Goal: Task Accomplishment & Management: Use online tool/utility

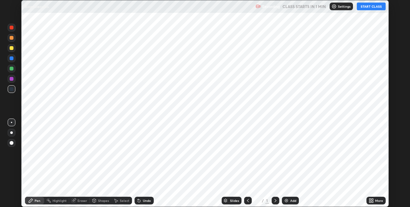
scroll to position [207, 410]
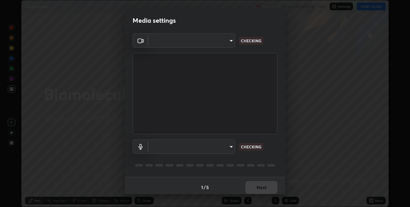
type input "60fceefa1ff133a458e9dacb52b3a7761017f46870fbbe5b76b29231bfb8dda7"
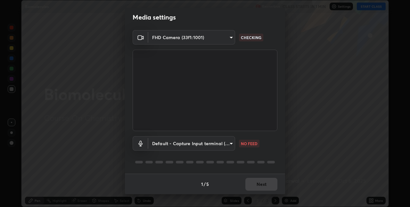
scroll to position [0, 0]
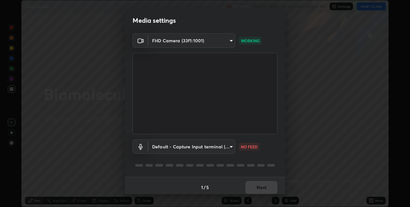
click at [173, 148] on body "Erase all Biomolecules Recording WAS SCHEDULED TO START AT 2:30 PM Settings STA…" at bounding box center [205, 103] width 410 height 207
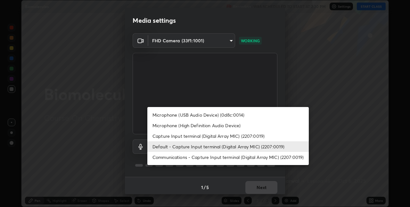
click at [196, 115] on li "Microphone (USB Audio Device) (0d8c:0014)" at bounding box center [228, 115] width 162 height 11
type input "a77103da4b3dac45a3c847deae51cfabe7392730c035e01ddd64089d88e0a711"
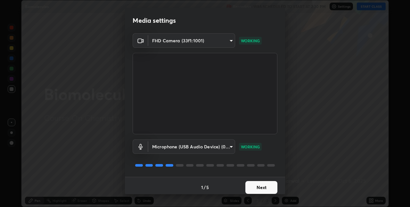
click at [268, 187] on button "Next" at bounding box center [261, 187] width 32 height 13
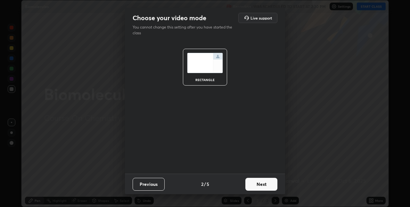
click at [268, 187] on button "Next" at bounding box center [261, 184] width 32 height 13
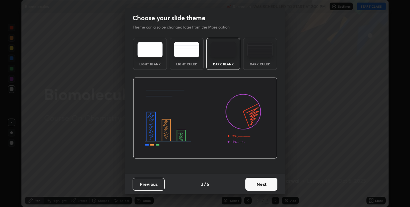
click at [268, 187] on button "Next" at bounding box center [261, 184] width 32 height 13
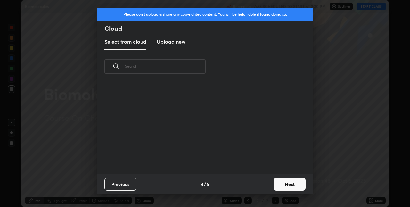
click at [268, 187] on div "Previous 4 / 5 Next" at bounding box center [205, 184] width 217 height 21
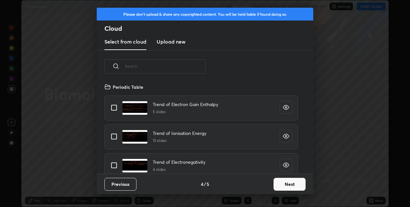
click at [296, 189] on button "Next" at bounding box center [290, 184] width 32 height 13
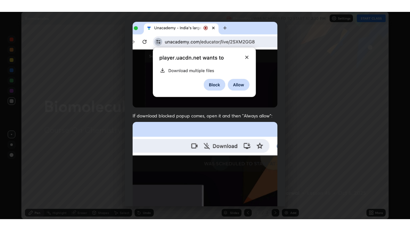
scroll to position [134, 0]
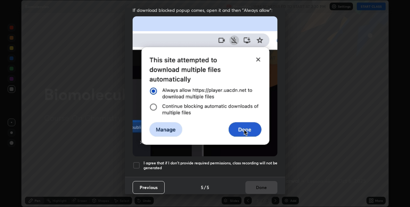
click at [269, 161] on h5 "I agree that if I don't provide required permissions, class recording will not …" at bounding box center [211, 166] width 134 height 10
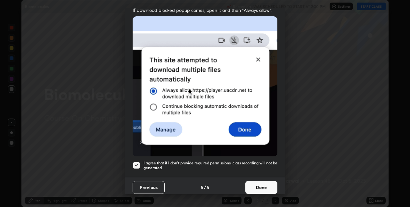
click at [268, 185] on button "Done" at bounding box center [261, 187] width 32 height 13
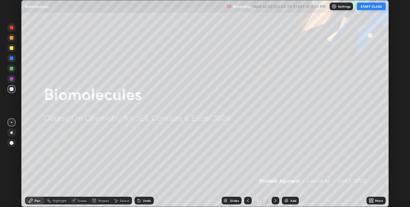
click at [374, 6] on button "START CLASS" at bounding box center [371, 7] width 29 height 8
click at [291, 200] on div "Add" at bounding box center [293, 200] width 6 height 3
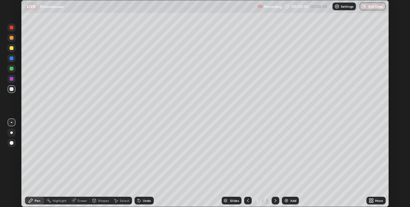
click at [375, 201] on div "More" at bounding box center [379, 200] width 8 height 3
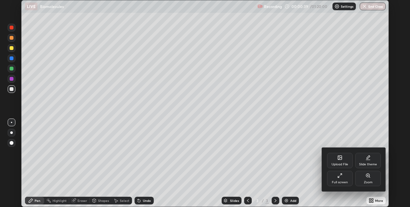
click at [339, 179] on div "Full screen" at bounding box center [340, 178] width 26 height 15
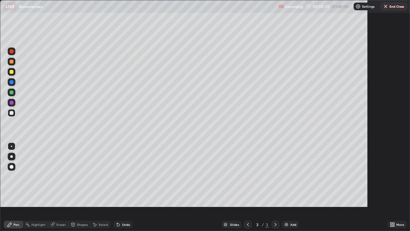
scroll to position [231, 410]
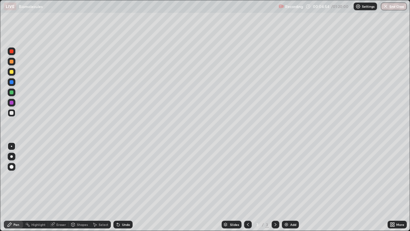
click at [13, 51] on div at bounding box center [12, 51] width 4 height 4
click at [12, 110] on div at bounding box center [12, 113] width 8 height 8
click at [12, 51] on div at bounding box center [12, 51] width 4 height 4
click at [15, 112] on div at bounding box center [12, 113] width 8 height 8
click at [55, 207] on div "Eraser" at bounding box center [58, 224] width 21 height 8
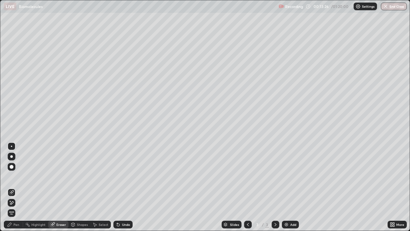
click at [13, 203] on icon at bounding box center [11, 202] width 5 height 5
click at [21, 207] on div "Pen" at bounding box center [13, 224] width 19 height 8
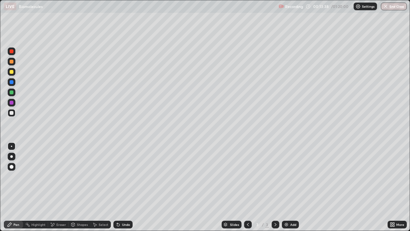
click at [14, 62] on div at bounding box center [12, 62] width 8 height 8
click at [13, 51] on div at bounding box center [12, 51] width 8 height 8
click at [12, 63] on div at bounding box center [12, 62] width 4 height 4
click at [124, 207] on div "Undo" at bounding box center [122, 224] width 19 height 8
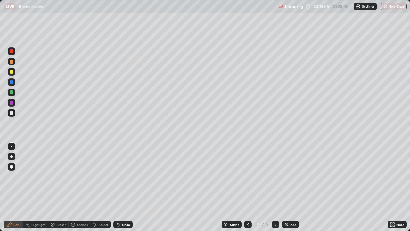
click at [122, 207] on div "Undo" at bounding box center [122, 224] width 19 height 8
click at [13, 50] on div at bounding box center [12, 51] width 8 height 8
click at [15, 62] on div at bounding box center [12, 62] width 8 height 8
click at [126, 207] on div "Undo" at bounding box center [126, 224] width 8 height 3
click at [125, 207] on div "Undo" at bounding box center [122, 224] width 19 height 8
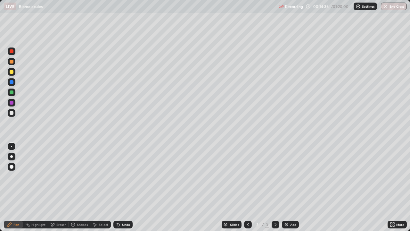
click at [127, 207] on div "Undo" at bounding box center [126, 224] width 8 height 3
click at [14, 51] on div at bounding box center [12, 51] width 8 height 8
click at [13, 62] on div at bounding box center [12, 62] width 4 height 4
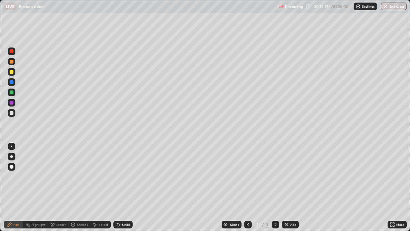
click at [127, 207] on div "Undo" at bounding box center [126, 224] width 8 height 3
click at [289, 207] on div "Add" at bounding box center [290, 224] width 17 height 8
click at [13, 114] on div at bounding box center [12, 113] width 8 height 8
click at [126, 207] on div "Undo" at bounding box center [126, 224] width 8 height 3
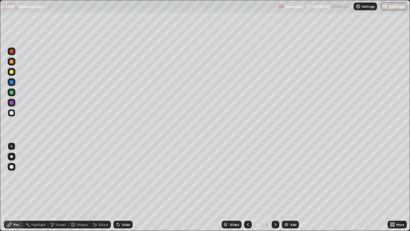
click at [60, 207] on div "Eraser" at bounding box center [61, 224] width 10 height 3
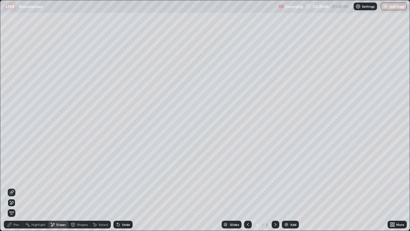
click at [19, 207] on div "Pen" at bounding box center [13, 224] width 19 height 8
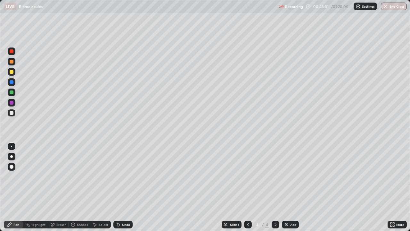
click at [294, 207] on div "Add" at bounding box center [293, 224] width 6 height 3
click at [61, 207] on div "Eraser" at bounding box center [61, 224] width 10 height 3
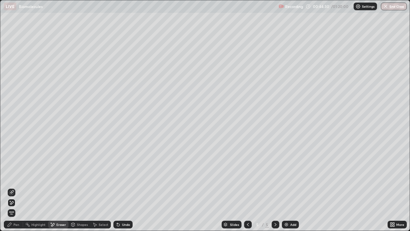
click at [21, 207] on div "Pen" at bounding box center [13, 224] width 19 height 8
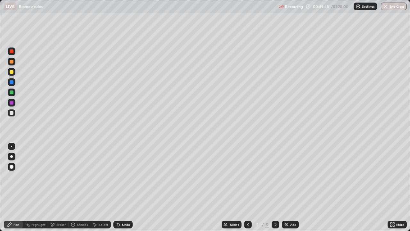
click at [288, 207] on img at bounding box center [286, 224] width 5 height 5
click at [62, 207] on div "Eraser" at bounding box center [61, 224] width 10 height 3
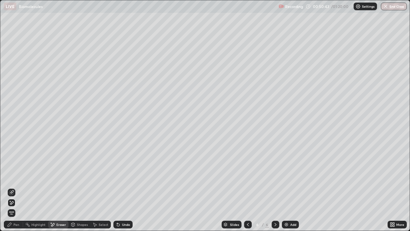
click at [17, 207] on div "Pen" at bounding box center [16, 224] width 6 height 3
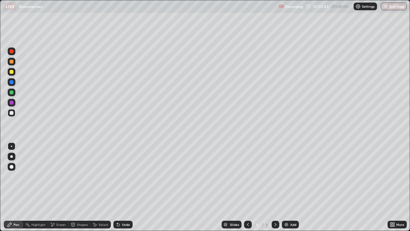
click at [292, 207] on div "Add" at bounding box center [293, 224] width 6 height 3
click at [122, 207] on div "Undo" at bounding box center [126, 224] width 8 height 3
click at [96, 207] on icon at bounding box center [94, 224] width 5 height 5
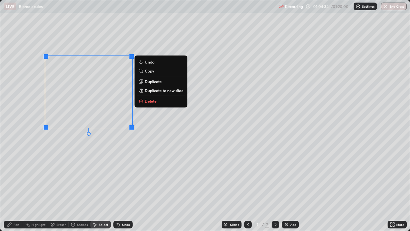
click at [157, 81] on p "Duplicate" at bounding box center [153, 81] width 17 height 5
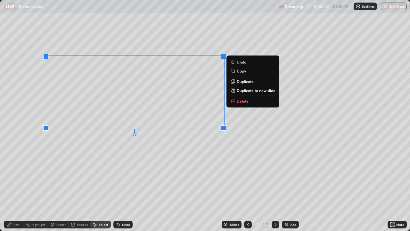
click at [241, 83] on p "Duplicate" at bounding box center [245, 81] width 17 height 5
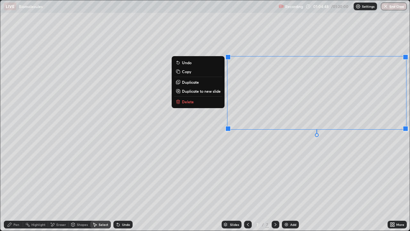
click at [126, 207] on div "Undo" at bounding box center [126, 224] width 8 height 3
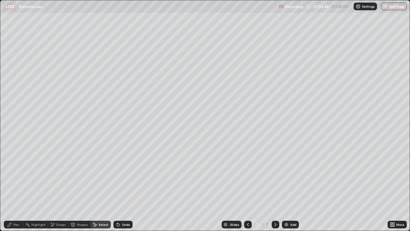
click at [124, 207] on div "Undo" at bounding box center [126, 224] width 8 height 3
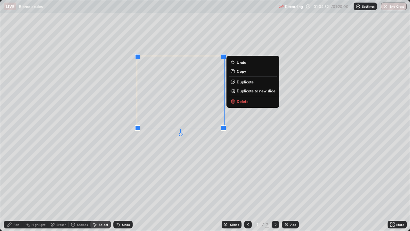
click at [238, 82] on p "Duplicate" at bounding box center [245, 81] width 17 height 5
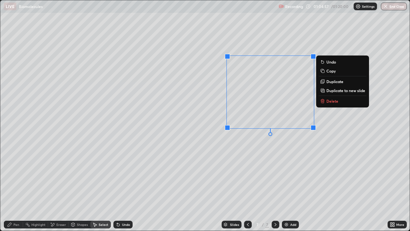
click at [253, 172] on div "0 ° Undo Copy Duplicate Duplicate to new slide Delete" at bounding box center [205, 115] width 410 height 230
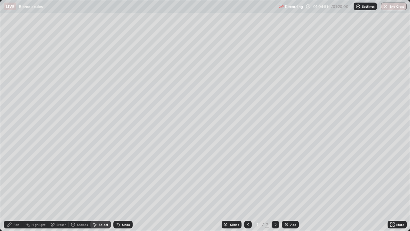
click at [58, 207] on div "Eraser" at bounding box center [61, 224] width 10 height 3
click at [18, 207] on div "Pen" at bounding box center [16, 224] width 6 height 3
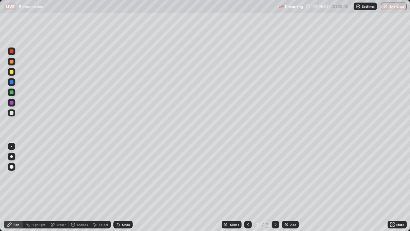
click at [59, 207] on div "Eraser" at bounding box center [61, 224] width 10 height 3
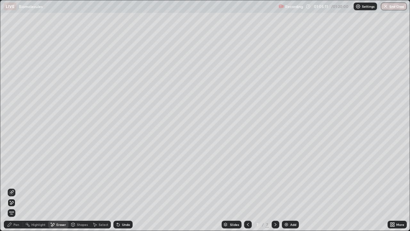
click at [18, 207] on div "Pen" at bounding box center [16, 224] width 6 height 3
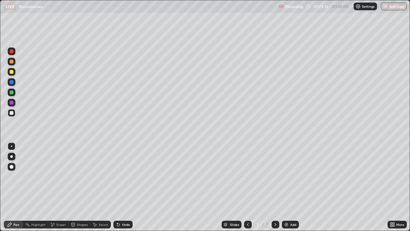
click at [54, 207] on icon at bounding box center [52, 224] width 5 height 5
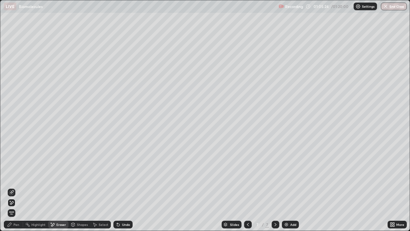
click at [56, 207] on div "Eraser" at bounding box center [58, 224] width 21 height 8
click at [12, 191] on icon at bounding box center [11, 192] width 5 height 5
click at [14, 207] on div "Pen" at bounding box center [16, 224] width 6 height 3
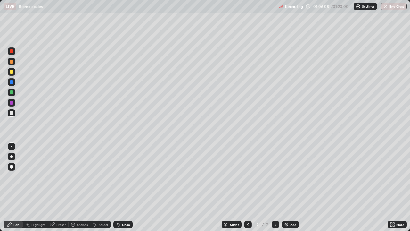
click at [127, 207] on div "Undo" at bounding box center [126, 224] width 8 height 3
click at [100, 207] on div "Select" at bounding box center [104, 224] width 10 height 3
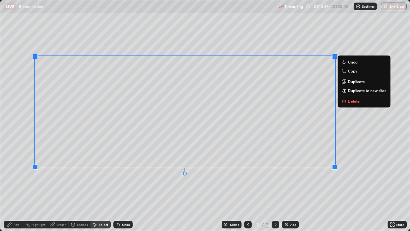
click at [332, 177] on div "0 ° Undo Copy Duplicate Duplicate to new slide Delete" at bounding box center [205, 115] width 410 height 230
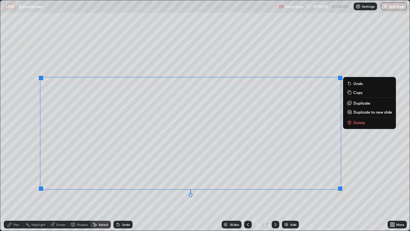
click at [16, 207] on div "Pen" at bounding box center [16, 224] width 6 height 3
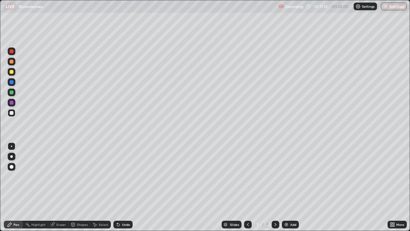
click at [62, 207] on div "Eraser" at bounding box center [58, 224] width 21 height 8
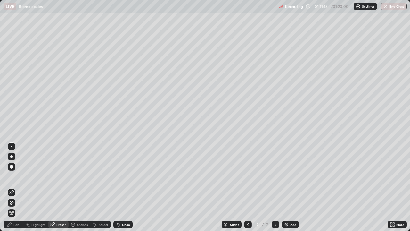
click at [19, 207] on div "Pen" at bounding box center [13, 224] width 19 height 8
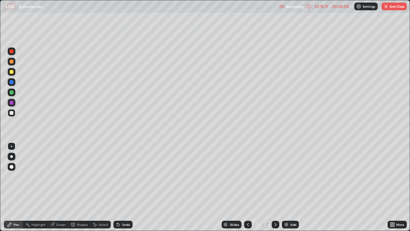
click at [61, 207] on div "Eraser" at bounding box center [61, 224] width 10 height 3
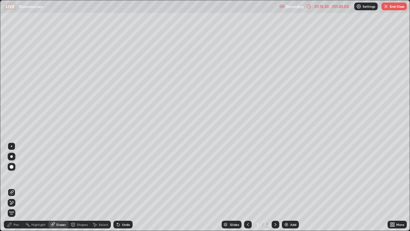
click at [20, 207] on div "Pen" at bounding box center [13, 224] width 19 height 8
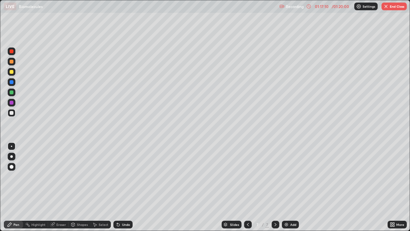
click at [390, 9] on button "End Class" at bounding box center [394, 7] width 25 height 8
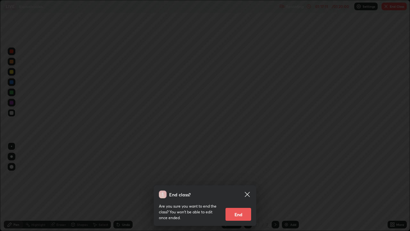
click at [243, 207] on button "End" at bounding box center [239, 214] width 26 height 13
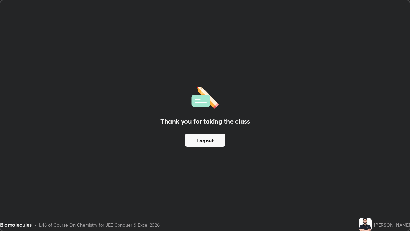
click at [217, 139] on button "Logout" at bounding box center [205, 140] width 41 height 13
